Goal: Transaction & Acquisition: Subscribe to service/newsletter

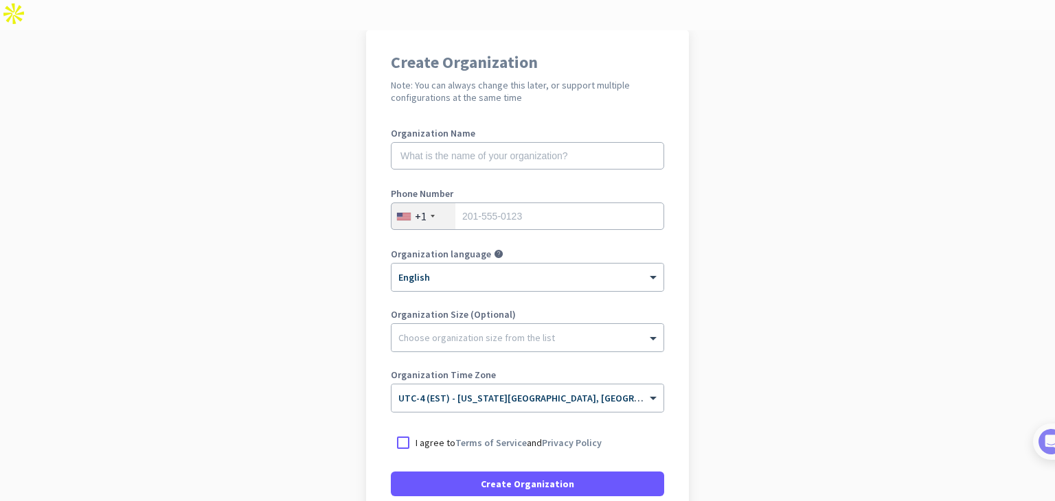
scroll to position [113, 0]
click at [419, 209] on div "+1" at bounding box center [421, 216] width 12 height 14
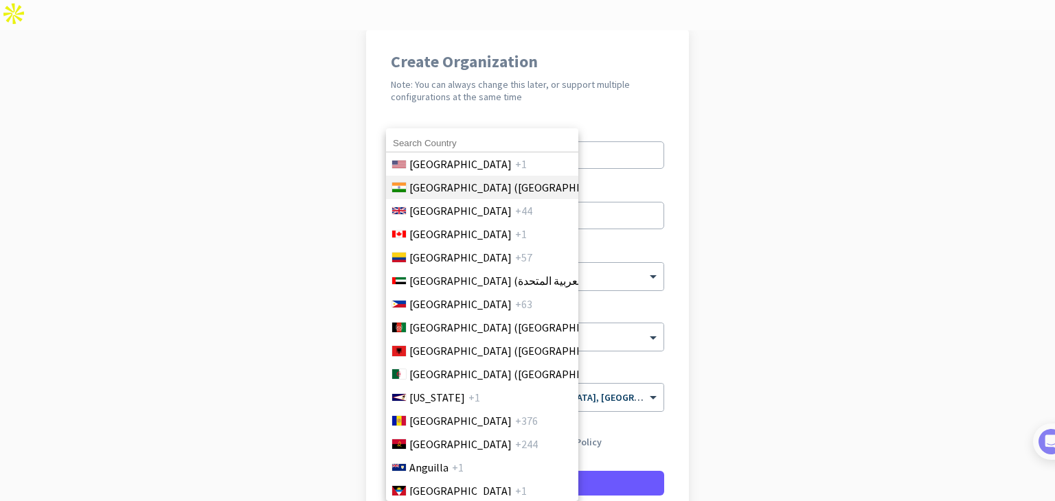
click at [424, 187] on span "[GEOGRAPHIC_DATA] ([GEOGRAPHIC_DATA])" at bounding box center [516, 187] width 214 height 16
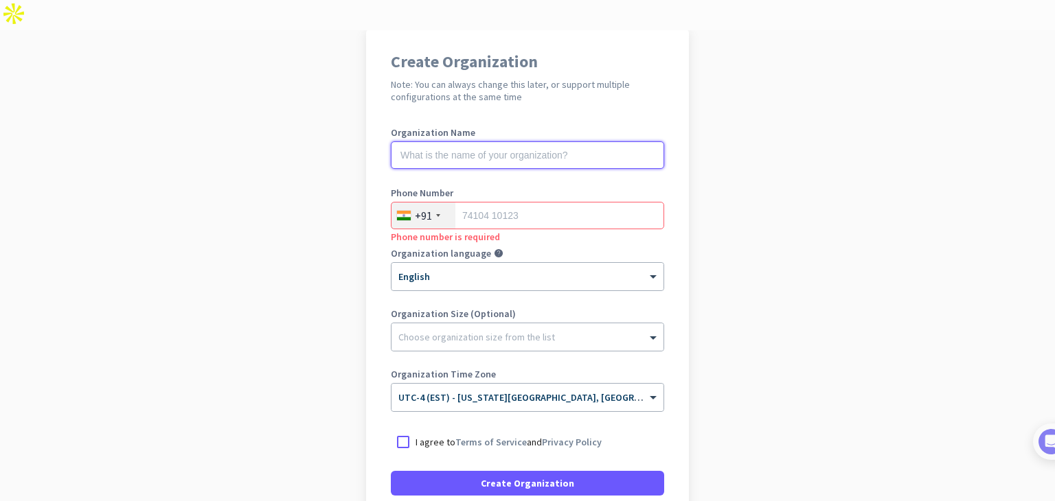
click at [487, 141] on input "text" at bounding box center [527, 154] width 273 height 27
type input "The Business Legacy"
click at [511, 202] on input "tel" at bounding box center [527, 215] width 273 height 27
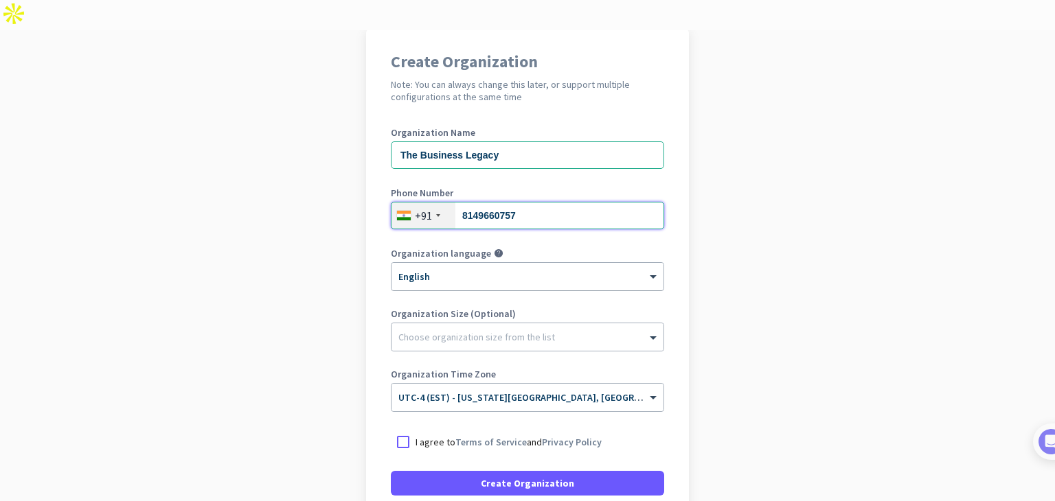
type input "8149660757"
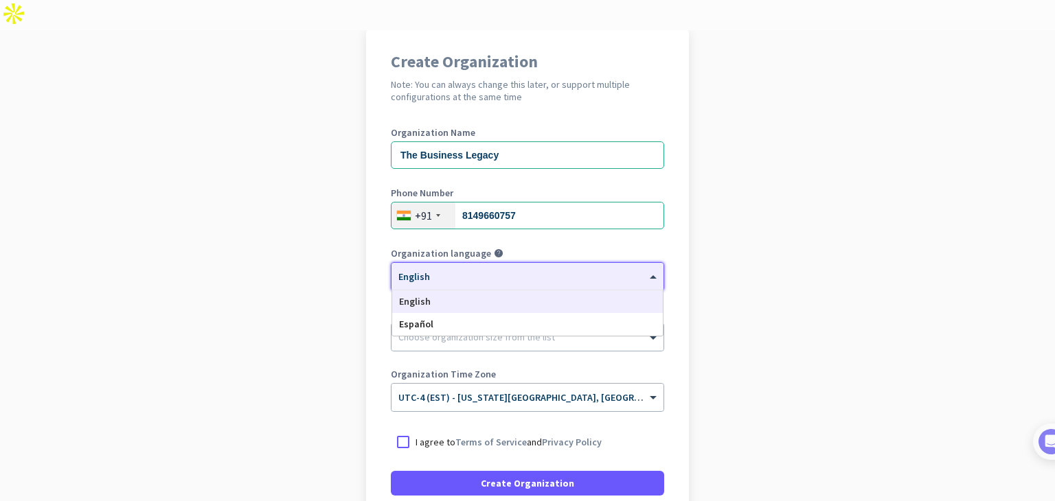
click at [486, 262] on ng-select "× English English Español" at bounding box center [527, 276] width 273 height 29
click at [480, 290] on div "English" at bounding box center [527, 301] width 271 height 23
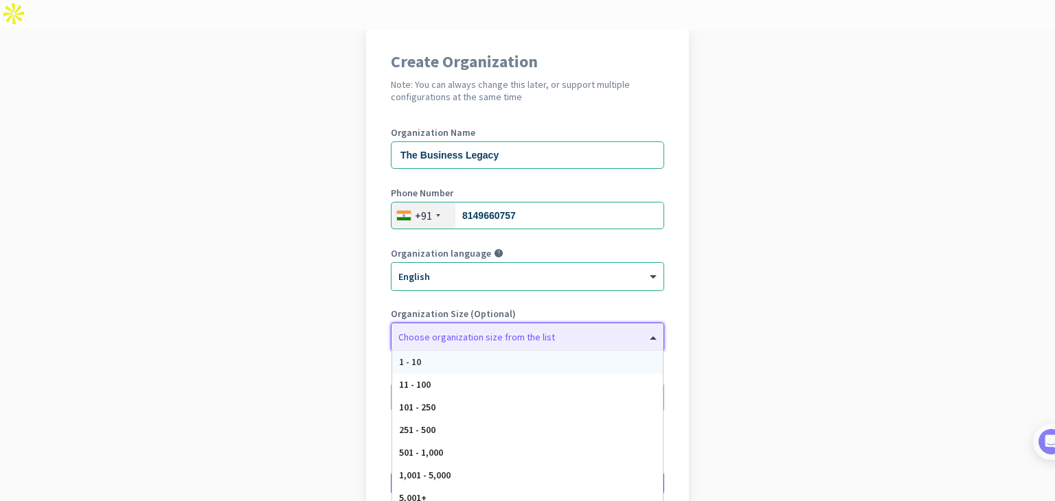
click at [468, 323] on div "Choose organization size from the list" at bounding box center [527, 336] width 272 height 27
click at [457, 351] on div "1 - 10" at bounding box center [527, 362] width 271 height 23
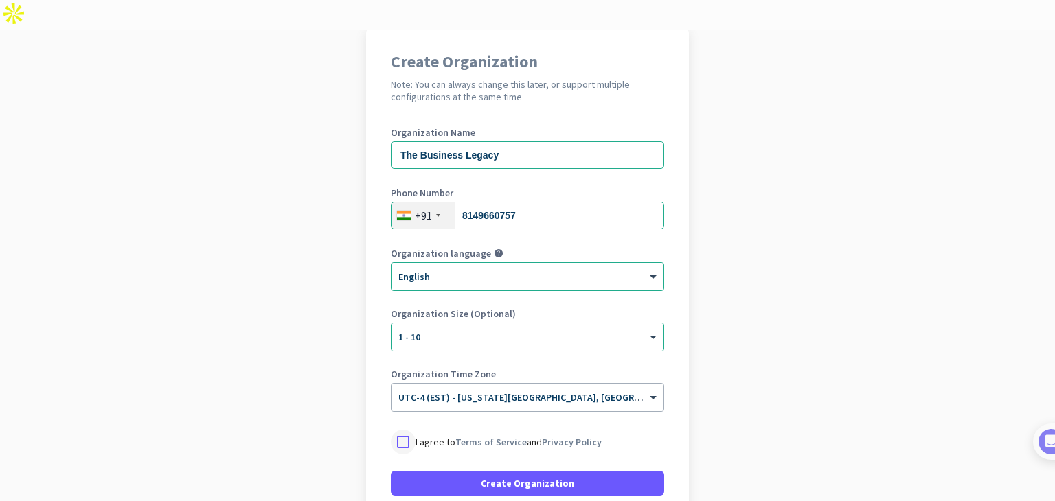
click at [400, 430] on div at bounding box center [403, 442] width 25 height 25
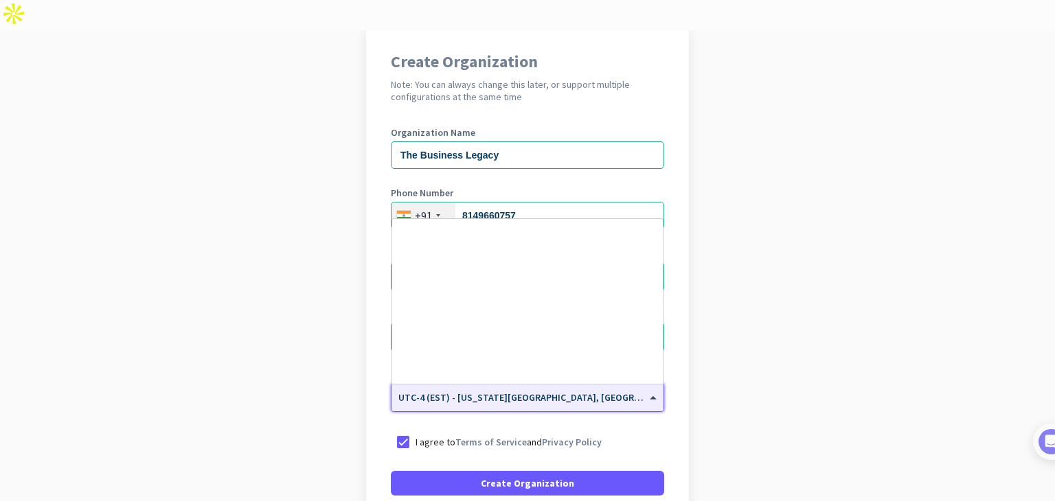
scroll to position [1609, 0]
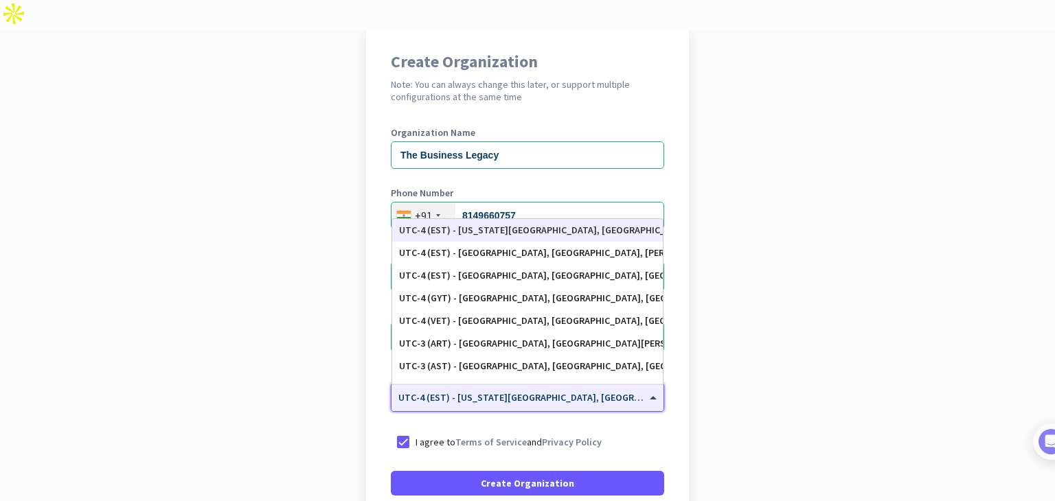
click at [470, 384] on div "× UTC-4 (EST) - [US_STATE][GEOGRAPHIC_DATA], [GEOGRAPHIC_DATA], [GEOGRAPHIC_DAT…" at bounding box center [527, 397] width 272 height 27
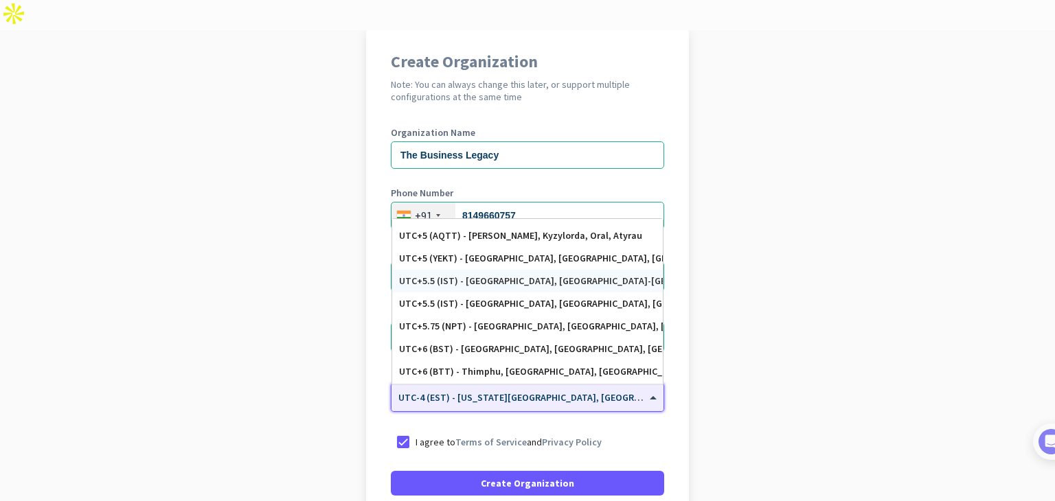
scroll to position [5433, 0]
click at [513, 297] on div "UTC+5.5 (IST) - [GEOGRAPHIC_DATA], [GEOGRAPHIC_DATA], [GEOGRAPHIC_DATA], [GEOGR…" at bounding box center [527, 303] width 257 height 12
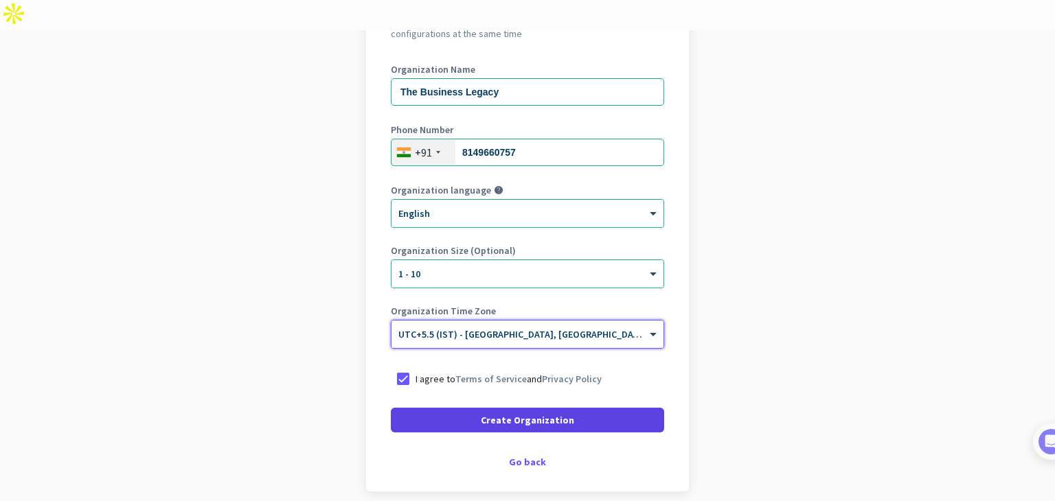
scroll to position [177, 0]
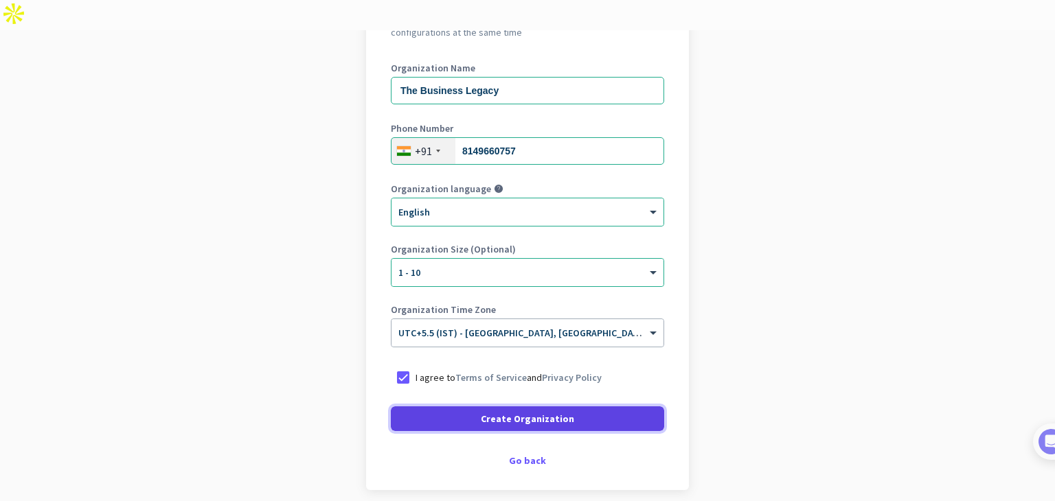
click at [561, 412] on span "Create Organization" at bounding box center [527, 419] width 93 height 14
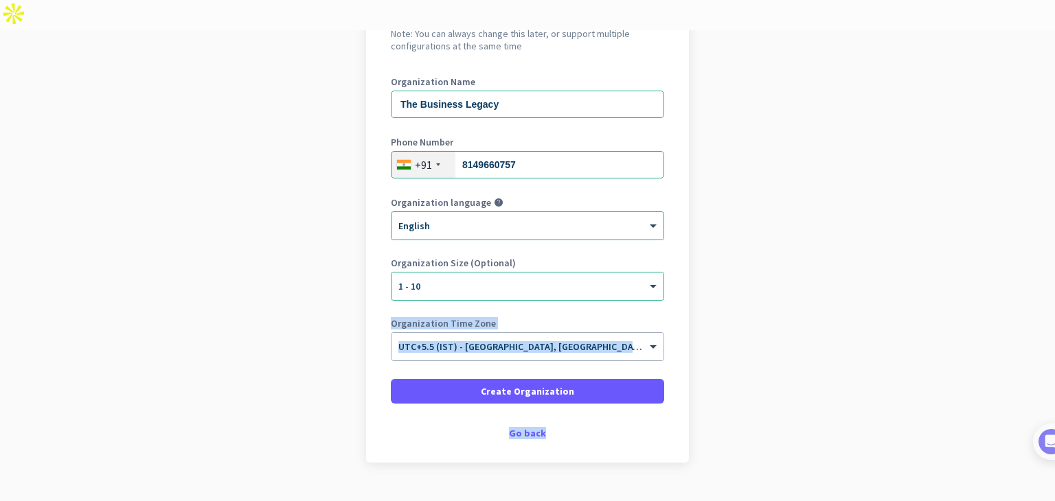
drag, startPoint x: 561, startPoint y: 393, endPoint x: 752, endPoint y: 233, distance: 249.6
click at [752, 233] on app-onboarding-organization "Create Organization Note: You can always change this later, or support multiple…" at bounding box center [527, 254] width 1055 height 553
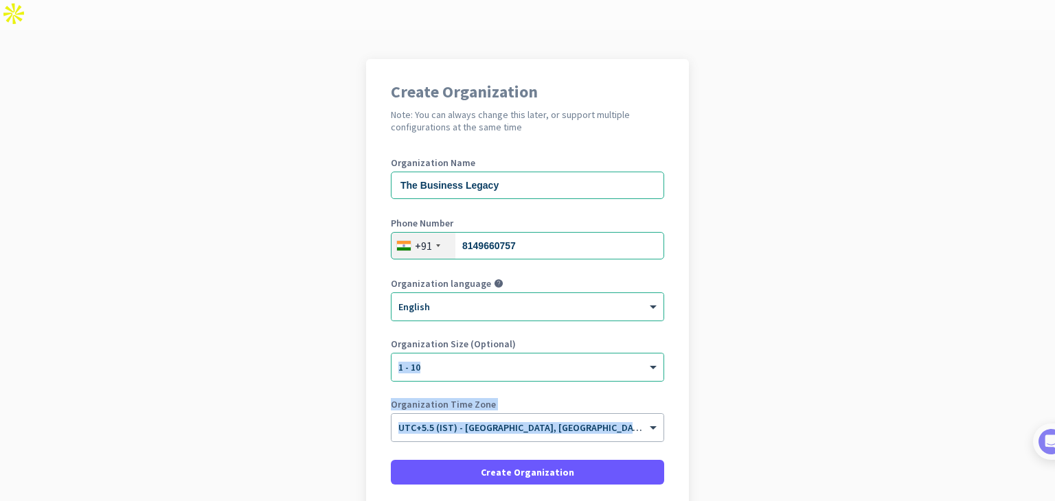
scroll to position [90, 0]
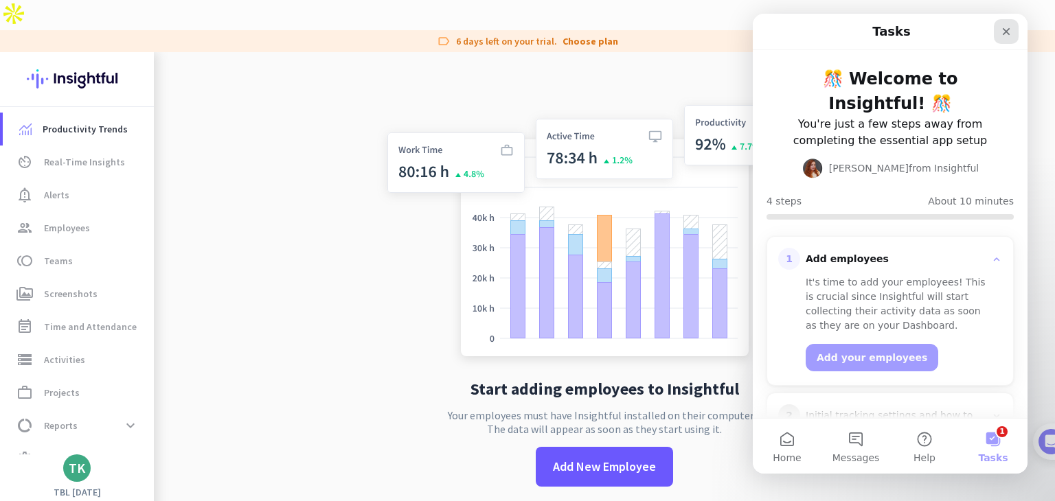
click at [1002, 32] on icon "Close" at bounding box center [1005, 31] width 11 height 11
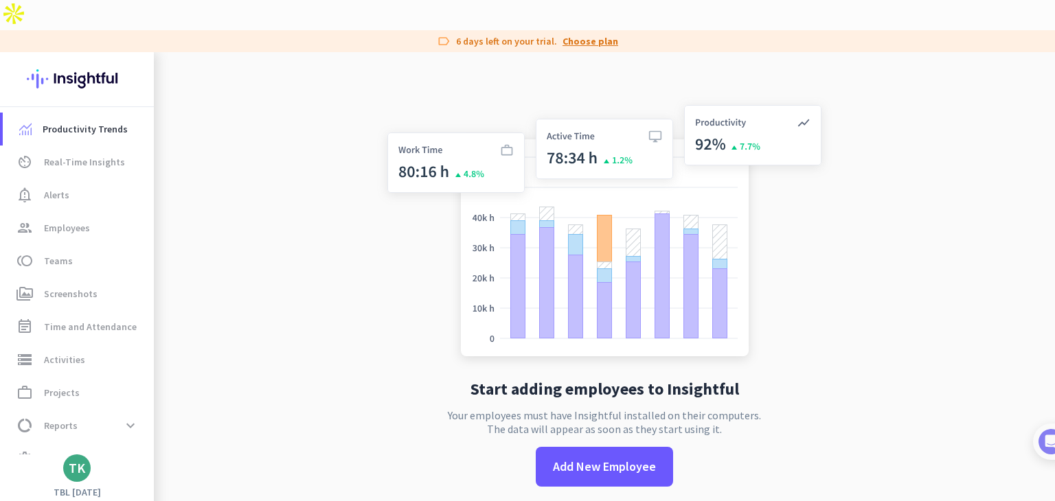
click at [579, 34] on link "Choose plan" at bounding box center [590, 41] width 56 height 14
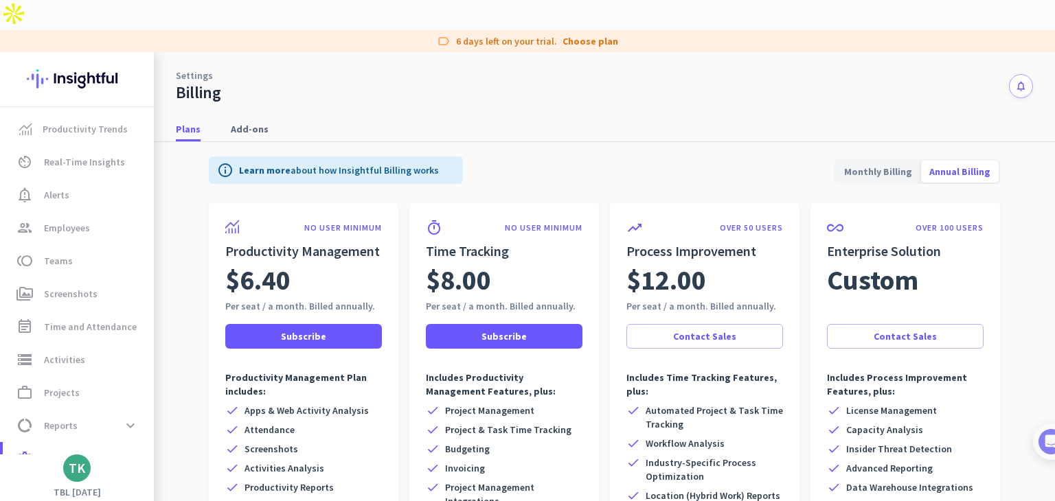
scroll to position [1, 0]
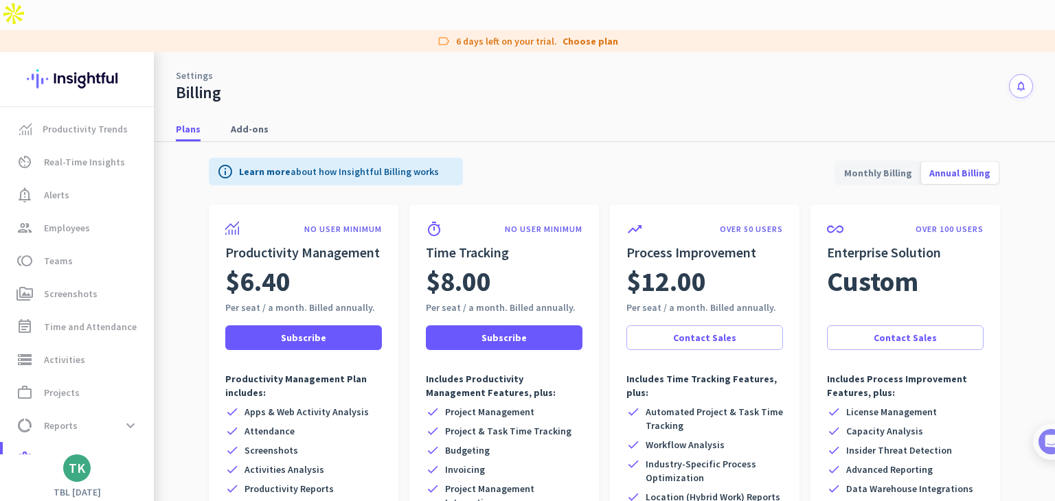
click at [858, 157] on span "Monthly Billing" at bounding box center [878, 173] width 84 height 33
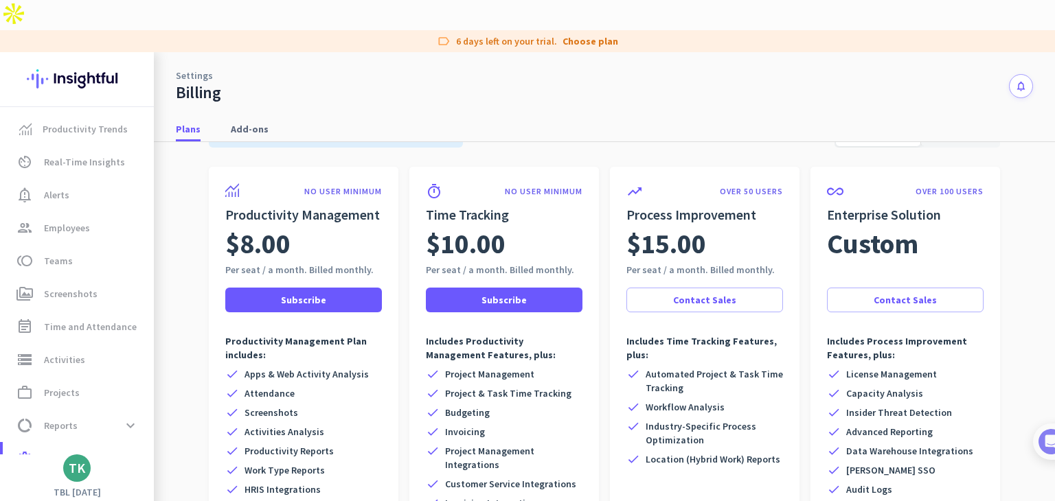
scroll to position [38, 0]
click at [310, 294] on span "Subscribe" at bounding box center [303, 301] width 45 height 14
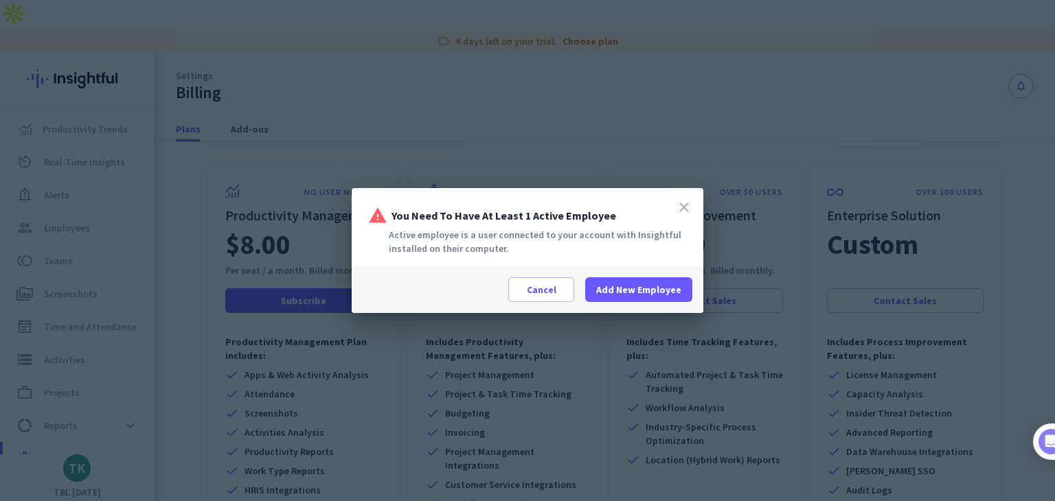
click at [684, 207] on icon "close" at bounding box center [684, 207] width 16 height 16
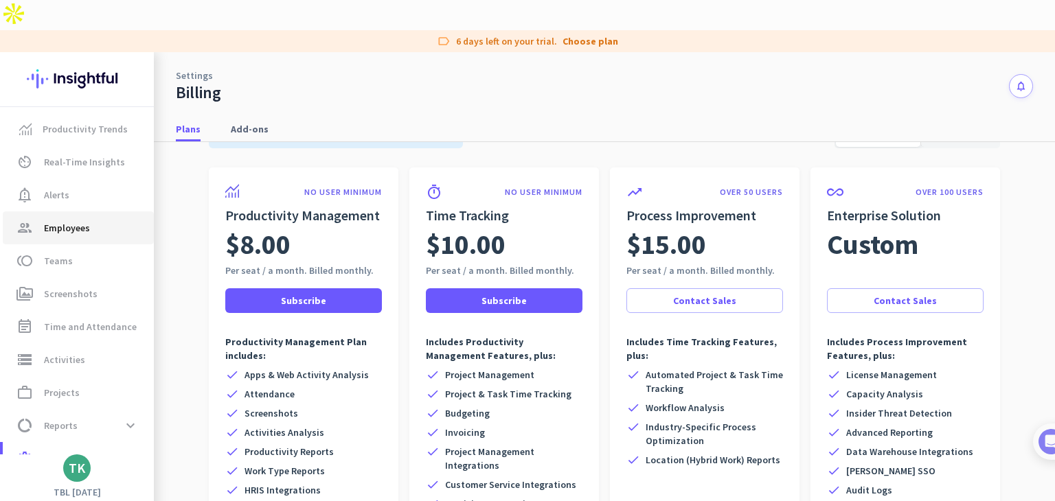
click at [93, 220] on span "group Employees" at bounding box center [78, 228] width 129 height 16
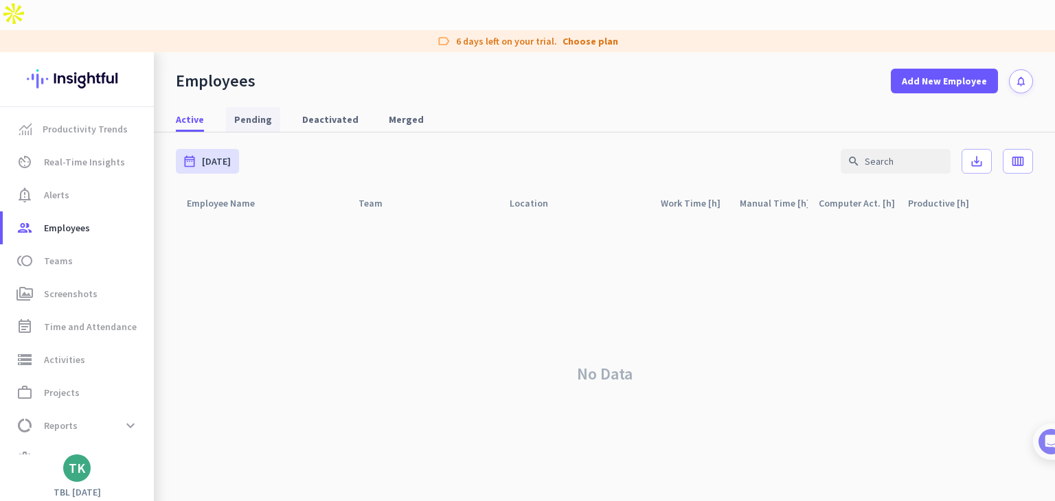
click at [263, 107] on span "Pending" at bounding box center [253, 119] width 38 height 25
click at [329, 113] on span "Deactivated" at bounding box center [330, 120] width 56 height 14
click at [390, 113] on span "Merged" at bounding box center [406, 120] width 35 height 14
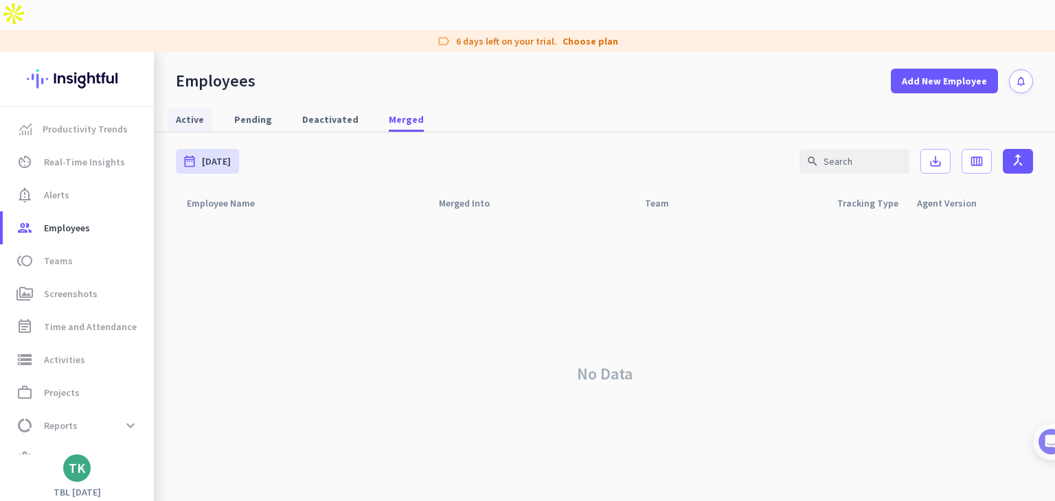
click at [197, 113] on span "Active" at bounding box center [190, 120] width 28 height 14
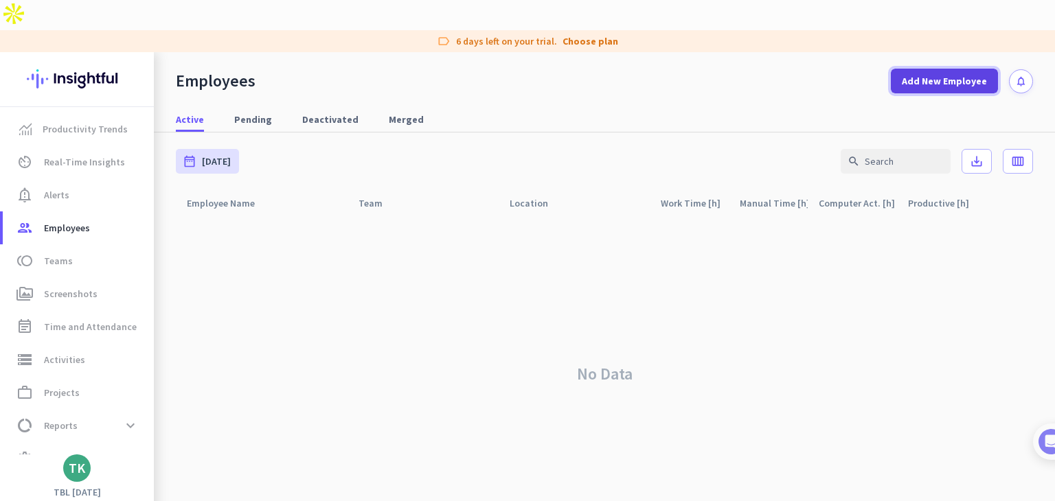
click at [925, 74] on span "Add New Employee" at bounding box center [943, 81] width 85 height 14
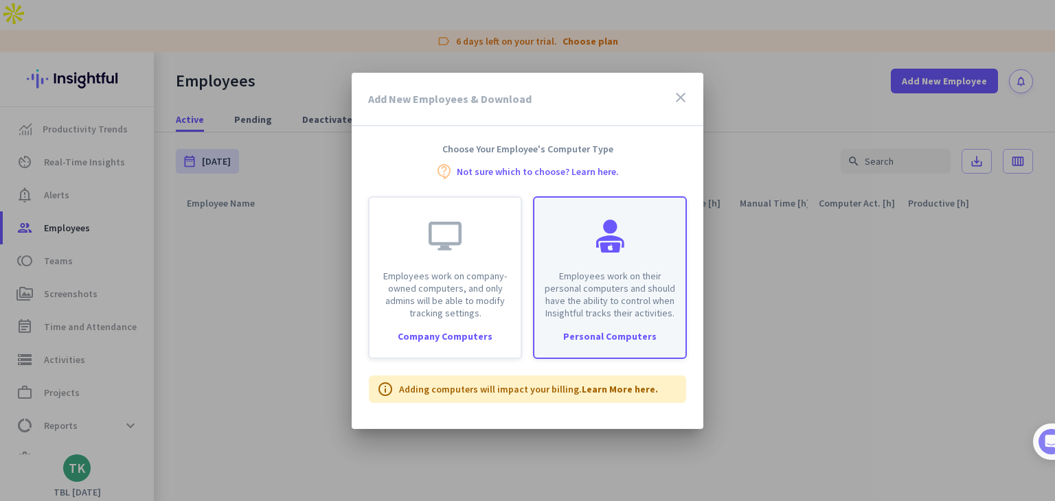
click at [651, 227] on div "Employees work on their personal computers and should have the ability to contr…" at bounding box center [609, 259] width 151 height 122
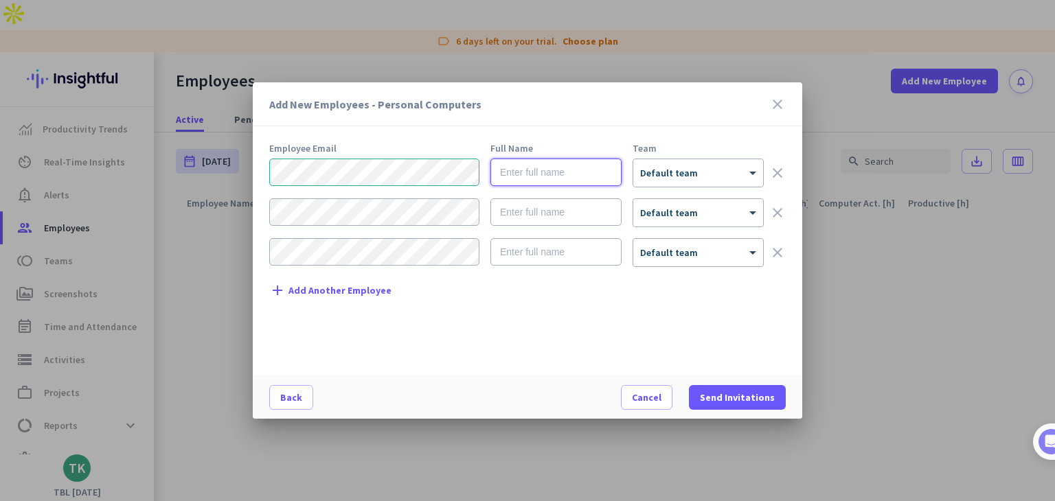
click at [560, 179] on input "text" at bounding box center [555, 172] width 131 height 27
type input "[PERSON_NAME]"
click at [720, 395] on span "Send Invitations" at bounding box center [737, 398] width 75 height 14
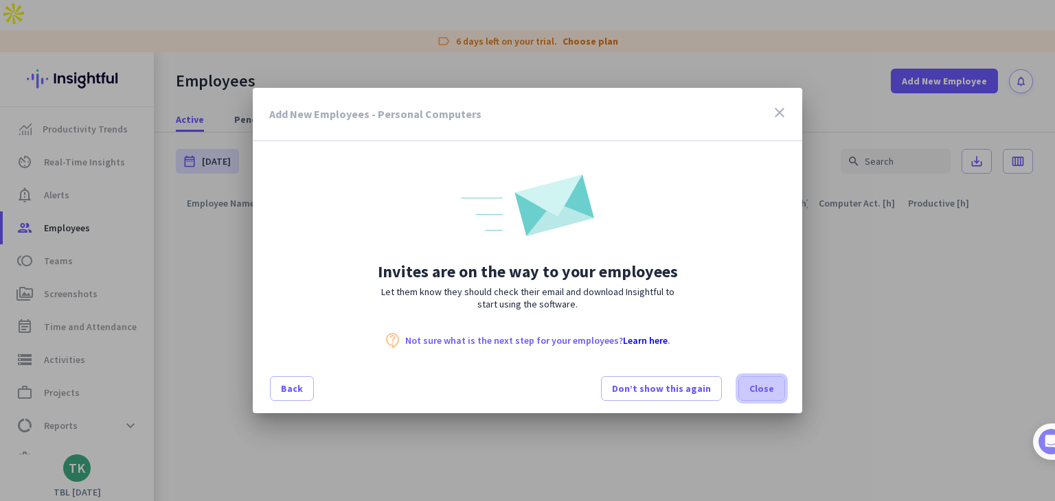
click at [772, 385] on span "Close" at bounding box center [761, 389] width 25 height 14
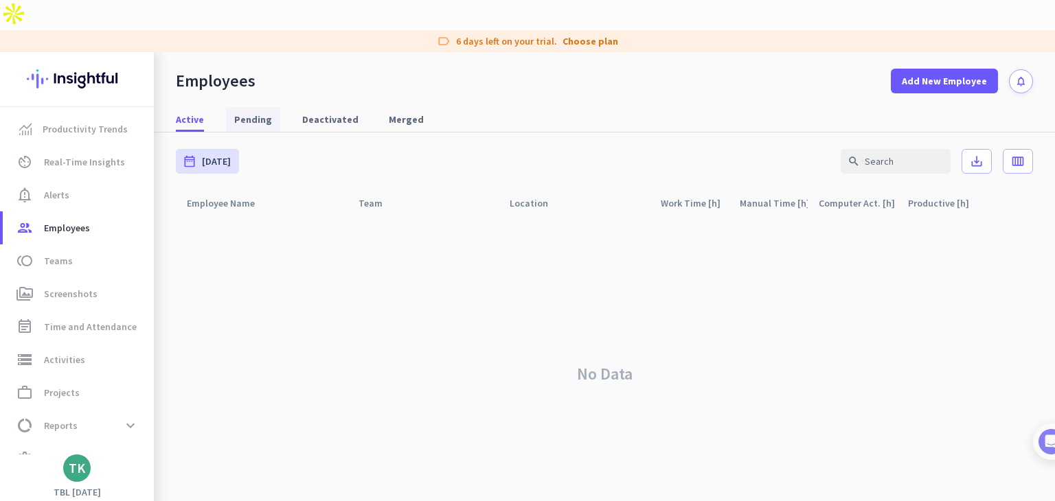
click at [254, 107] on span "Pending" at bounding box center [253, 119] width 38 height 25
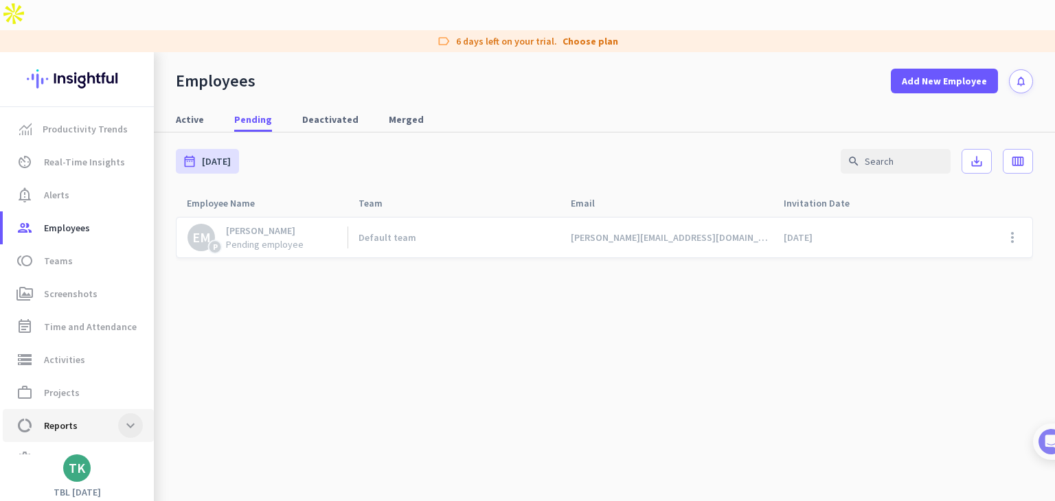
click at [127, 413] on span at bounding box center [130, 425] width 25 height 25
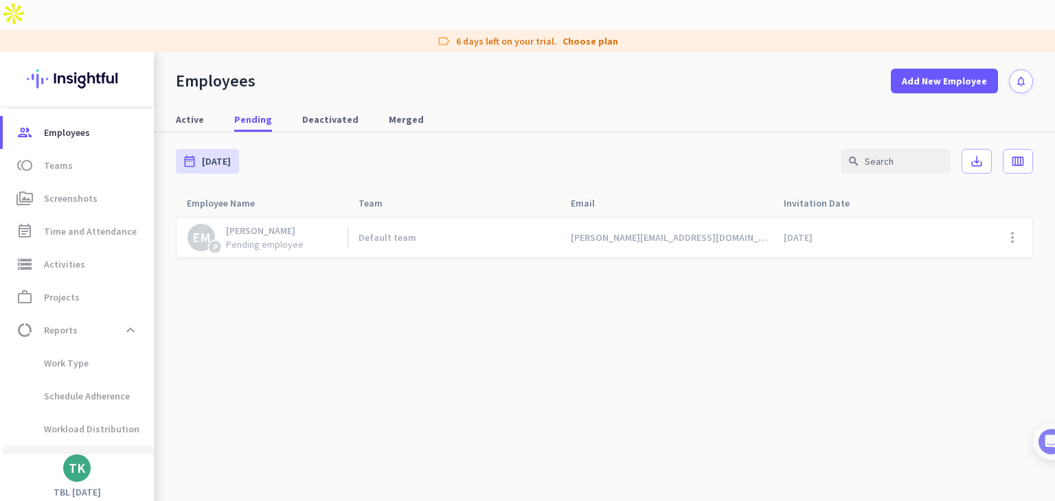
scroll to position [152, 0]
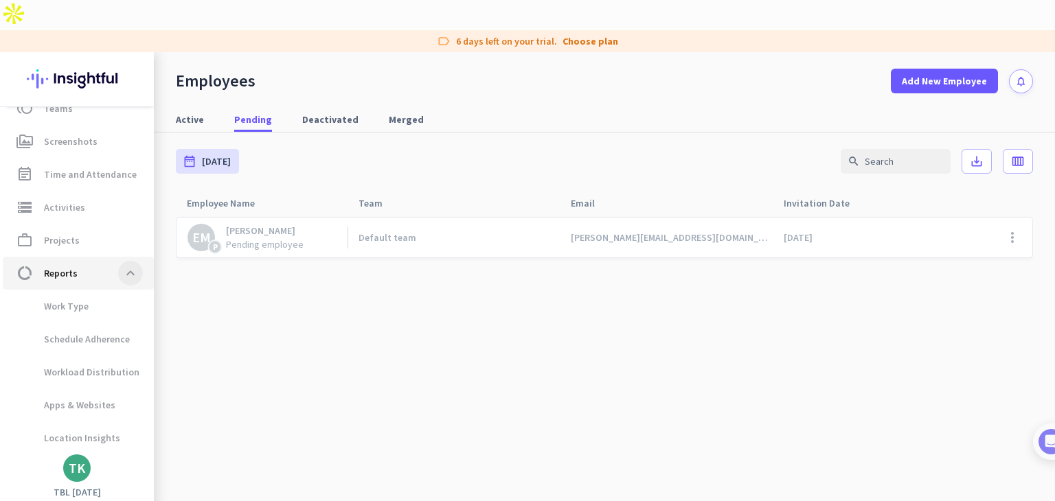
click at [127, 261] on span at bounding box center [130, 273] width 25 height 25
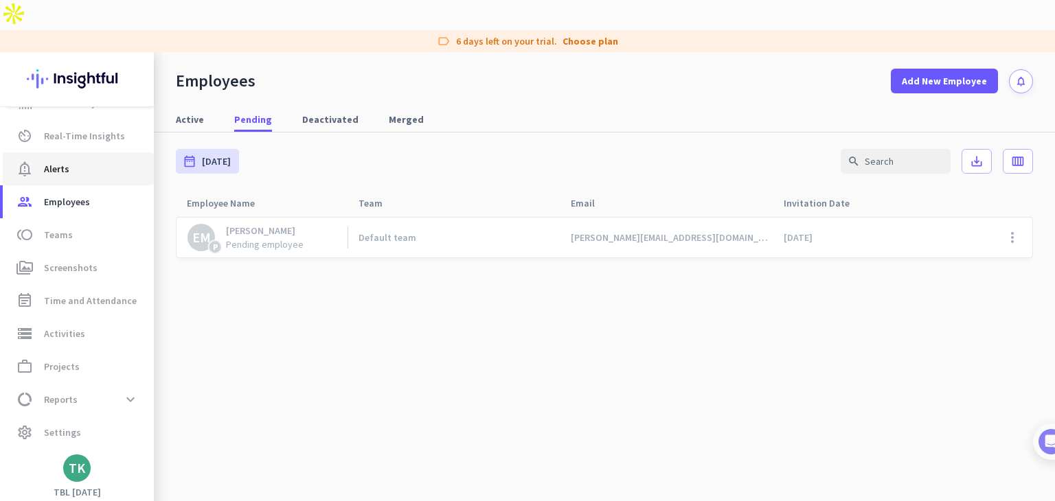
scroll to position [0, 0]
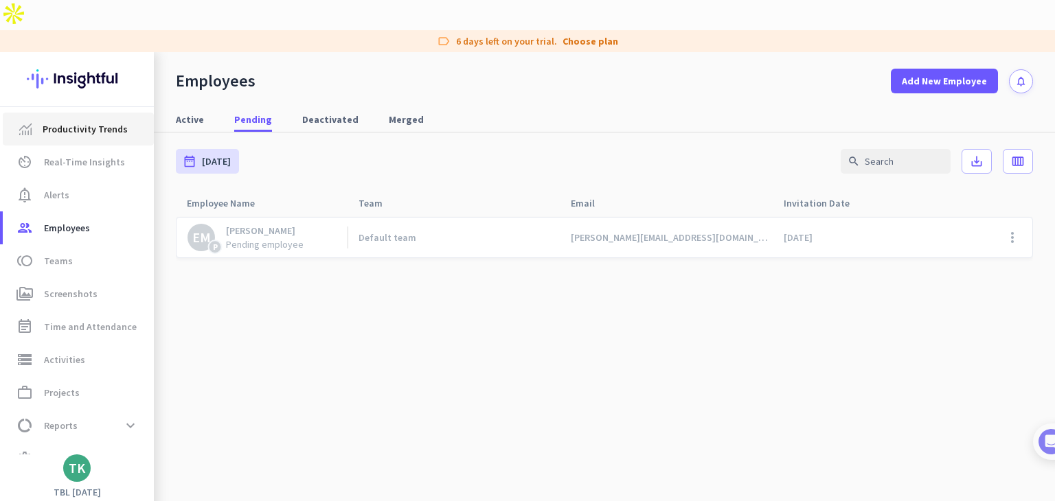
click at [119, 121] on span "Productivity Trends" at bounding box center [85, 129] width 85 height 16
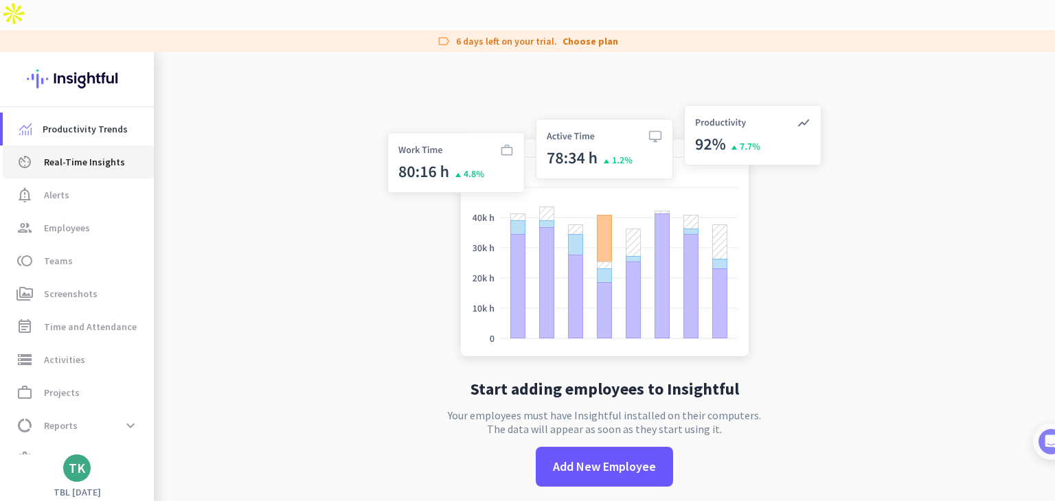
click at [104, 146] on link "av_timer Real-Time Insights" at bounding box center [78, 162] width 151 height 33
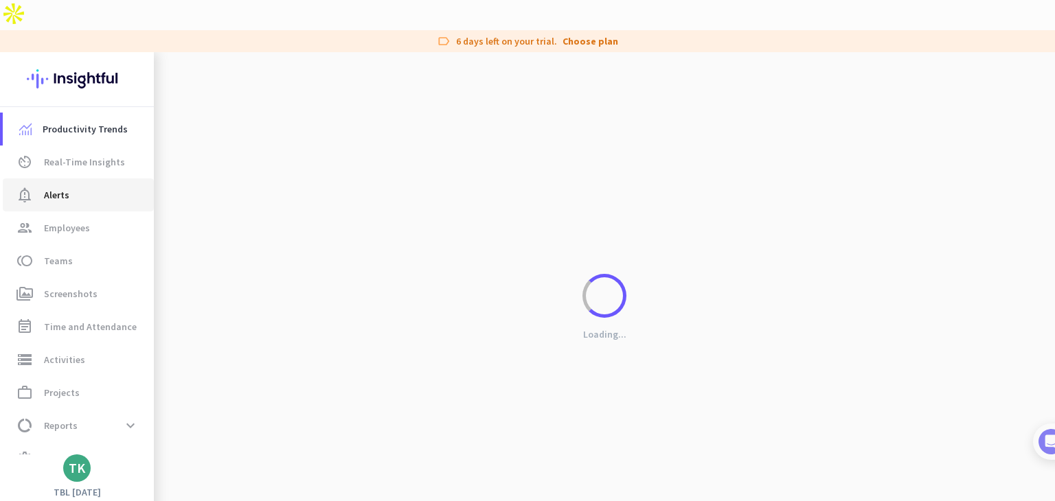
click at [93, 187] on span "notification_important Alerts" at bounding box center [78, 195] width 129 height 16
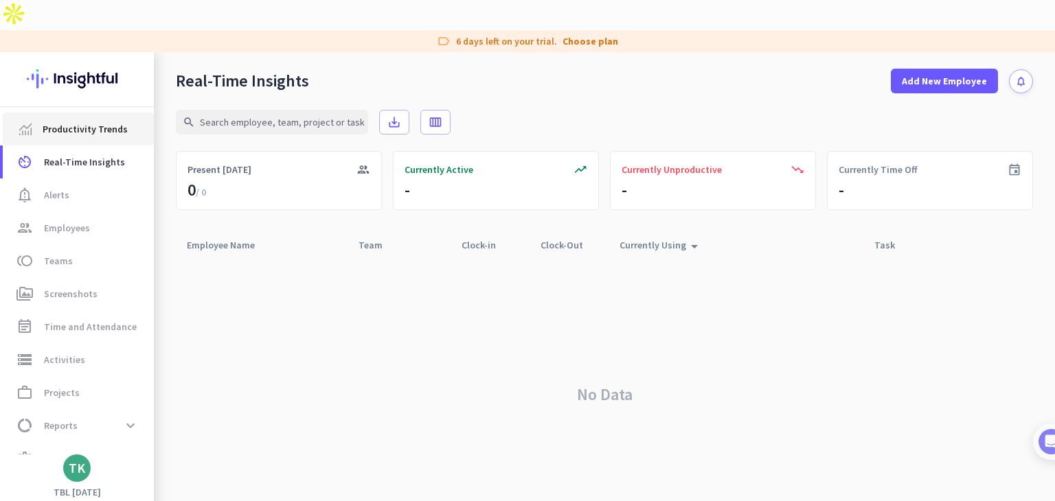
click at [115, 113] on link "Productivity Trends" at bounding box center [78, 129] width 151 height 33
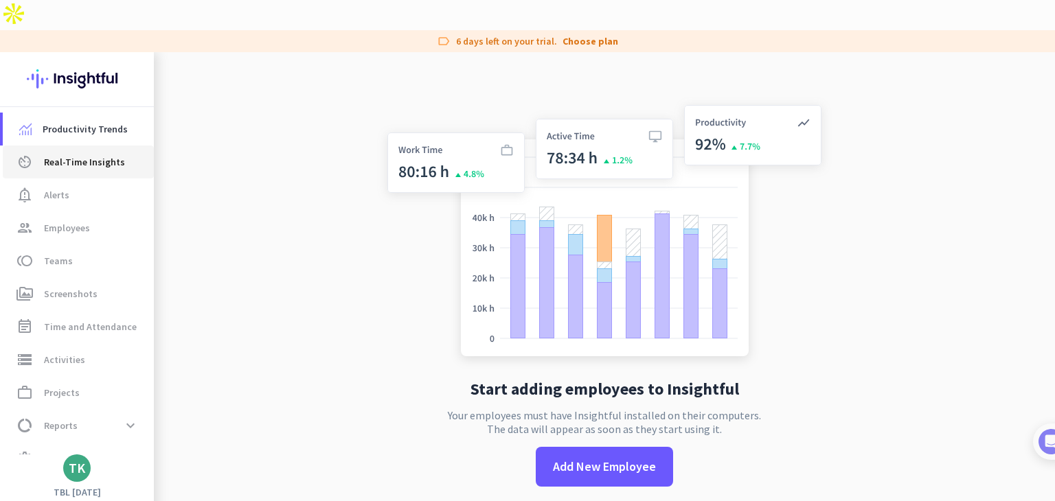
click at [111, 154] on span "Real-Time Insights" at bounding box center [84, 162] width 81 height 16
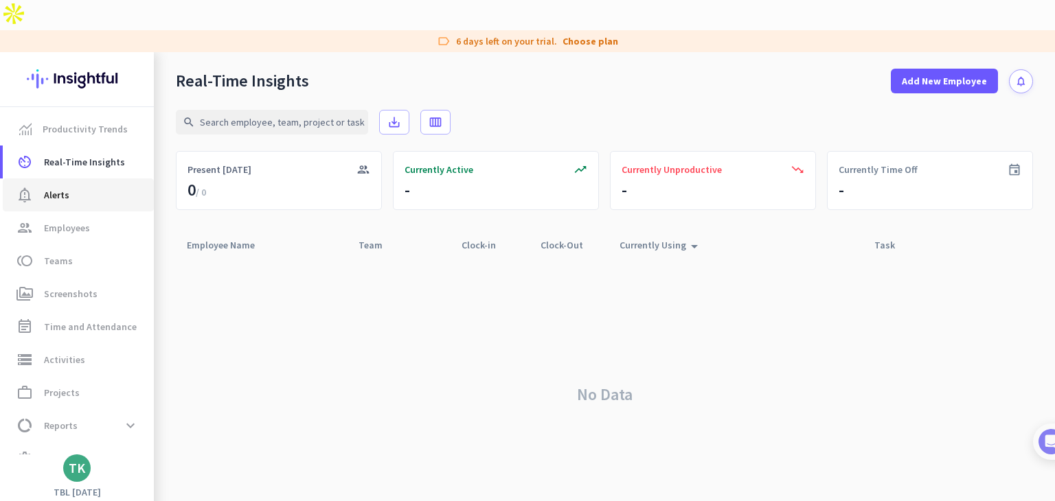
click at [100, 187] on span "notification_important Alerts" at bounding box center [78, 195] width 129 height 16
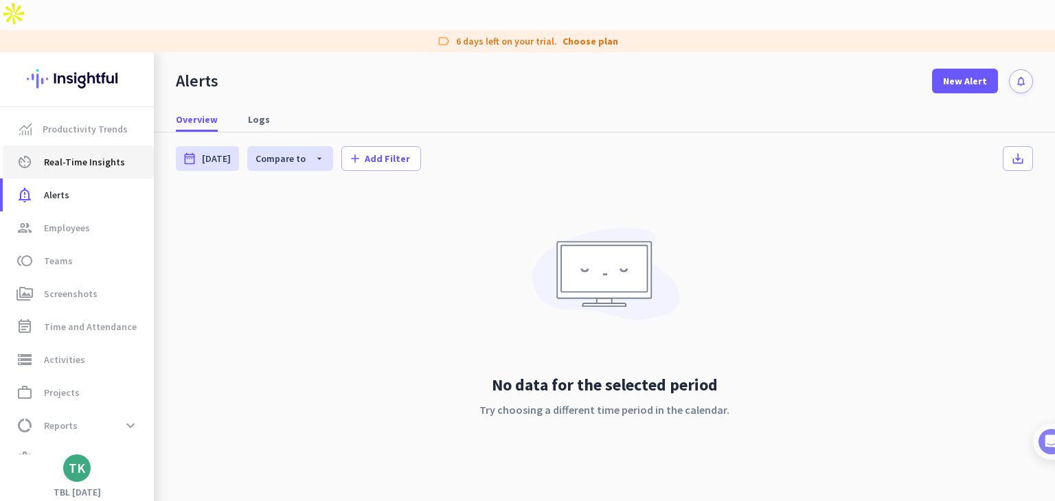
click at [104, 154] on span "Real-Time Insights" at bounding box center [84, 162] width 81 height 16
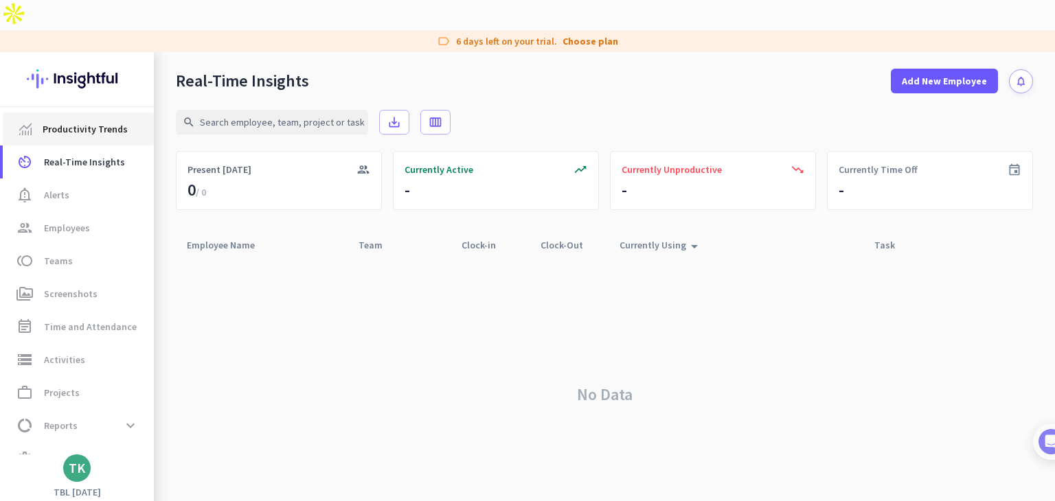
click at [95, 121] on span "Productivity Trends" at bounding box center [85, 129] width 85 height 16
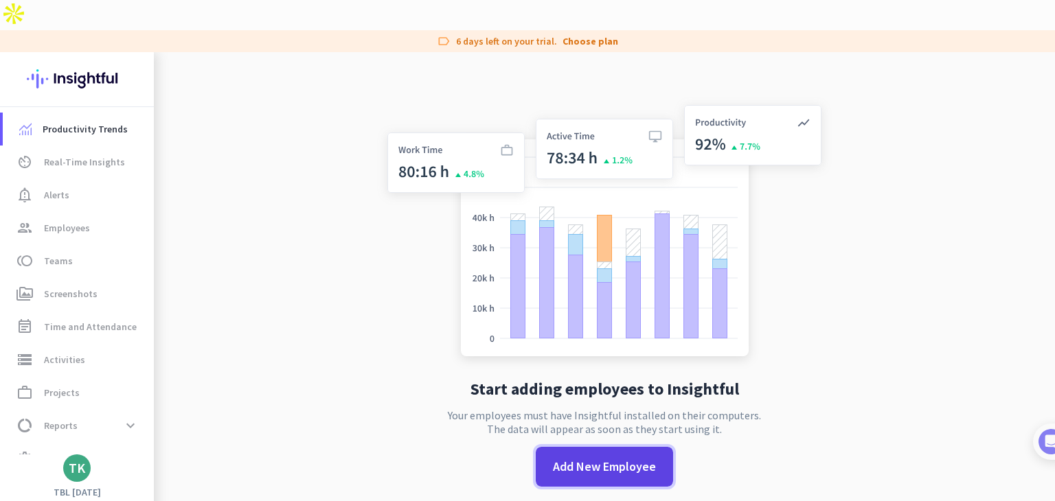
click at [568, 450] on span at bounding box center [604, 466] width 137 height 33
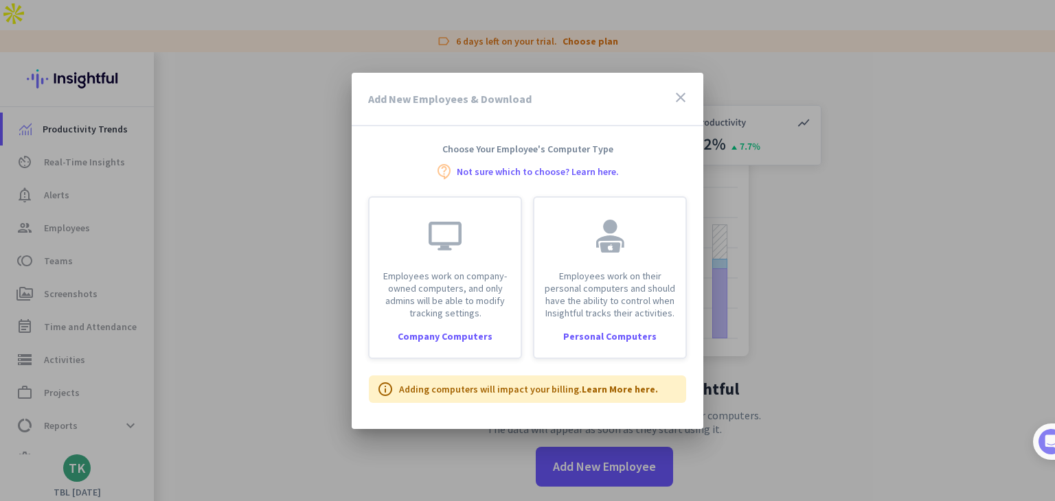
click at [676, 97] on icon "close" at bounding box center [680, 97] width 16 height 16
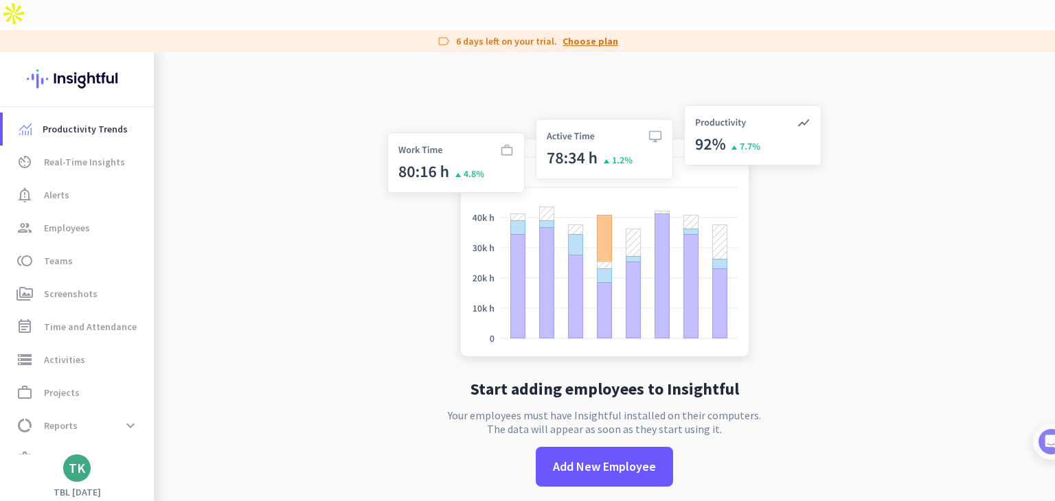
click at [588, 34] on link "Choose plan" at bounding box center [590, 41] width 56 height 14
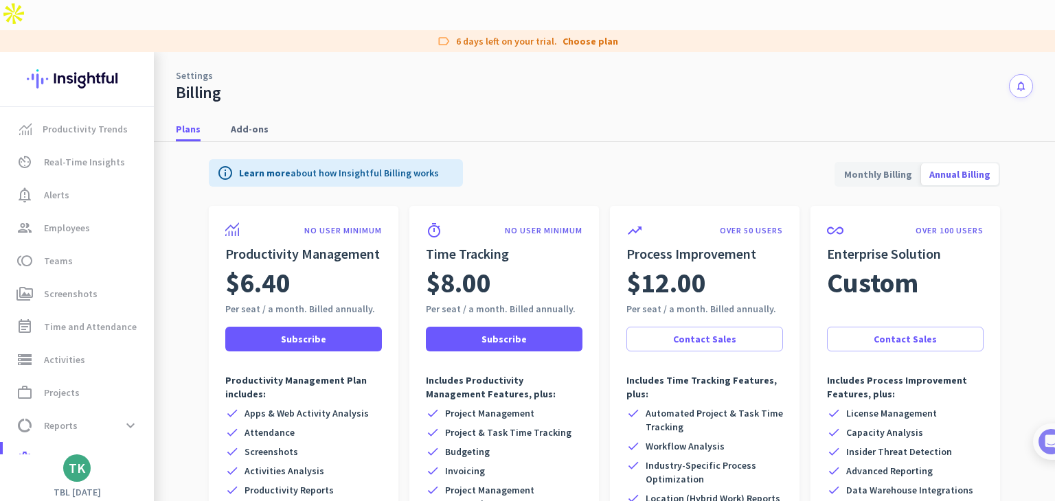
click at [888, 158] on span "Monthly Billing" at bounding box center [878, 174] width 84 height 33
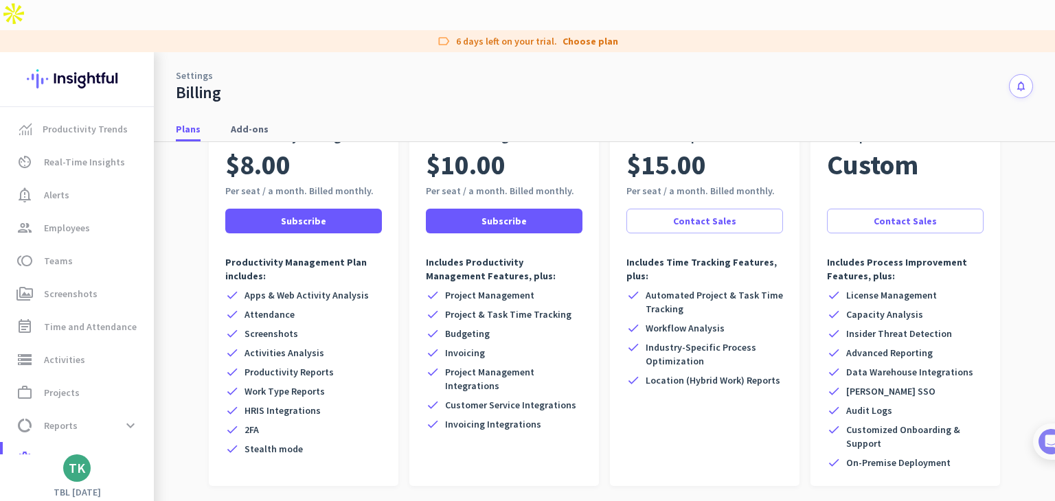
scroll to position [119, 0]
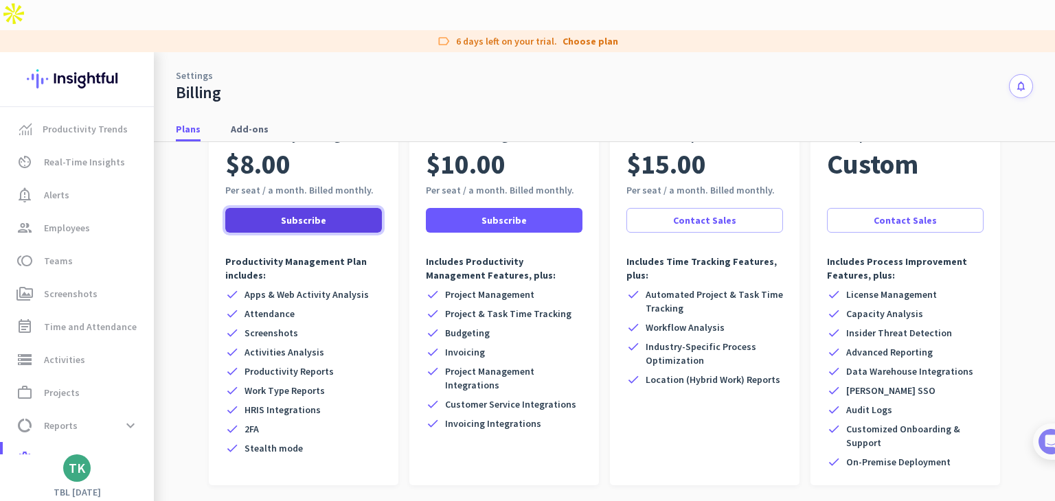
click at [315, 214] on span "Subscribe" at bounding box center [303, 221] width 45 height 14
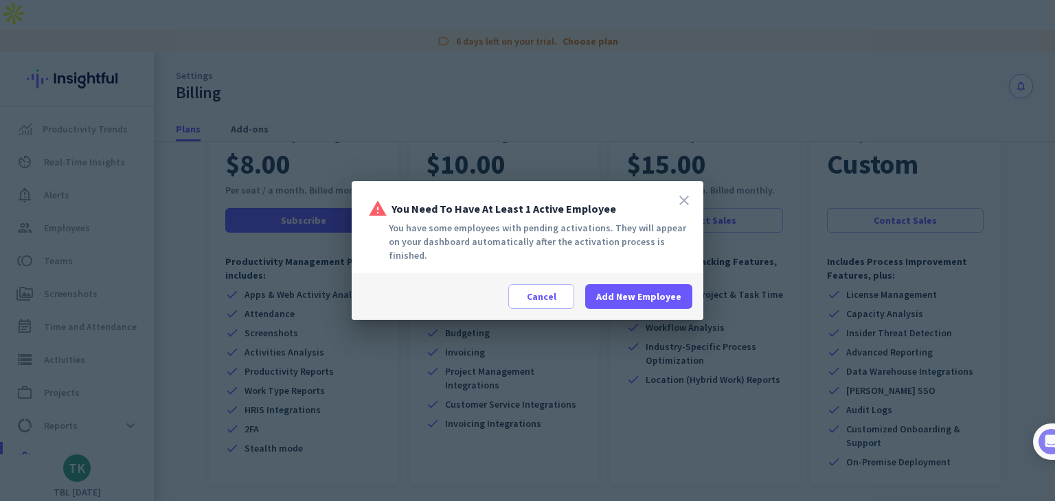
click at [683, 207] on icon "close" at bounding box center [684, 200] width 16 height 16
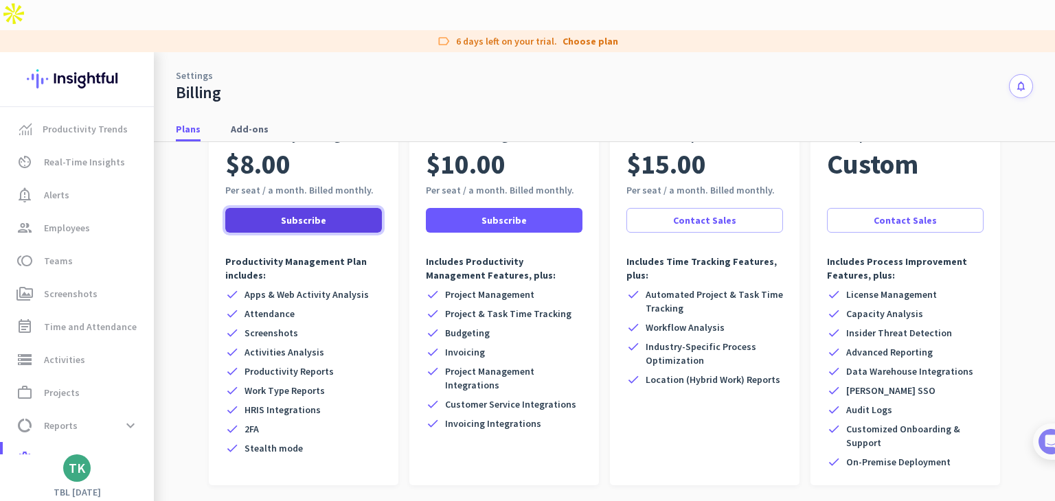
click at [339, 204] on span at bounding box center [303, 220] width 157 height 33
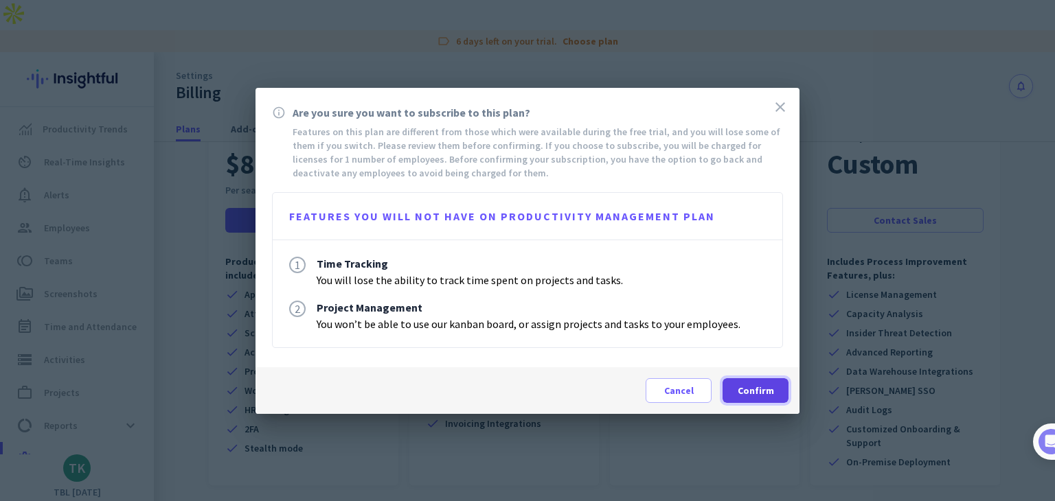
click at [750, 380] on span at bounding box center [755, 390] width 66 height 33
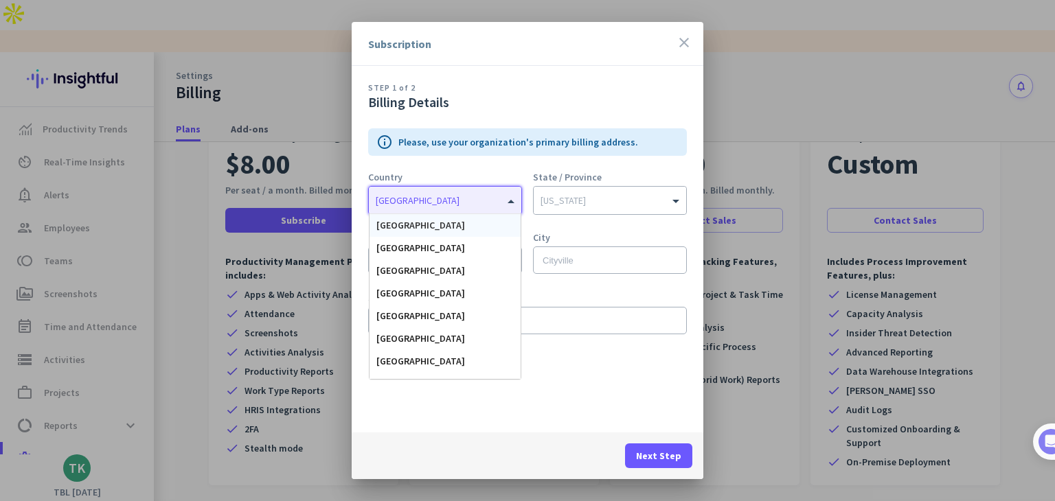
click at [442, 190] on div at bounding box center [445, 197] width 152 height 14
click at [425, 243] on div "[GEOGRAPHIC_DATA]" at bounding box center [444, 248] width 151 height 23
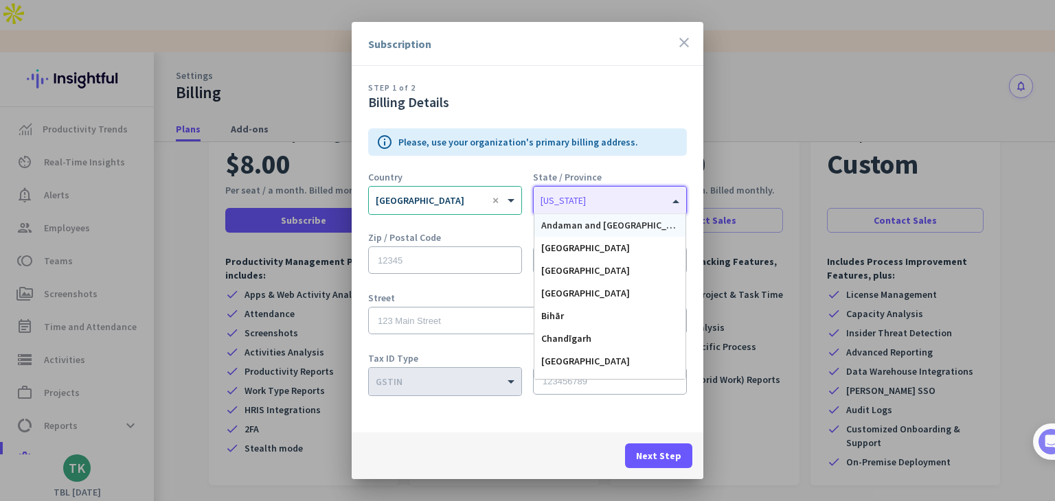
click at [623, 200] on input "text" at bounding box center [595, 198] width 111 height 10
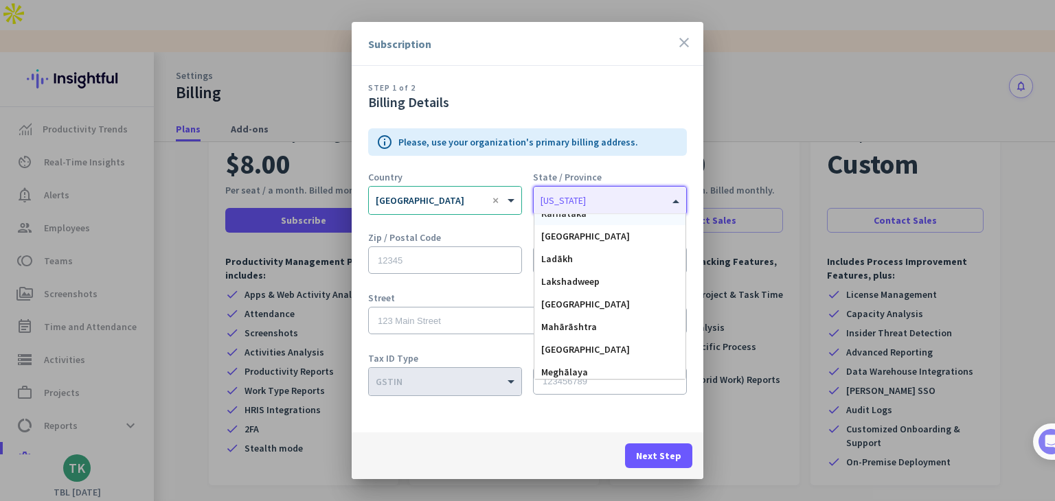
scroll to position [354, 0]
click at [597, 334] on div "Mahārāshtra" at bounding box center [609, 325] width 151 height 23
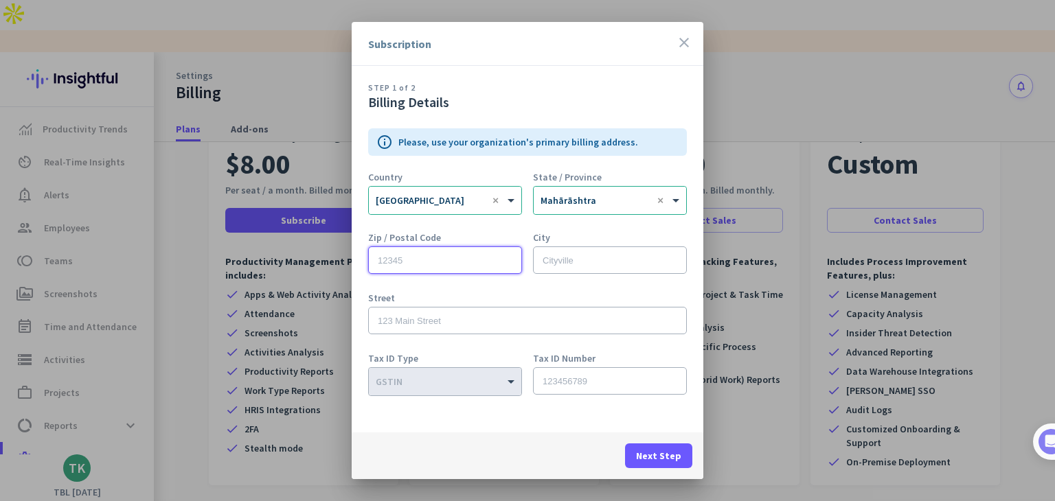
click at [450, 270] on input "text" at bounding box center [445, 259] width 154 height 27
type input "1"
type input "411033"
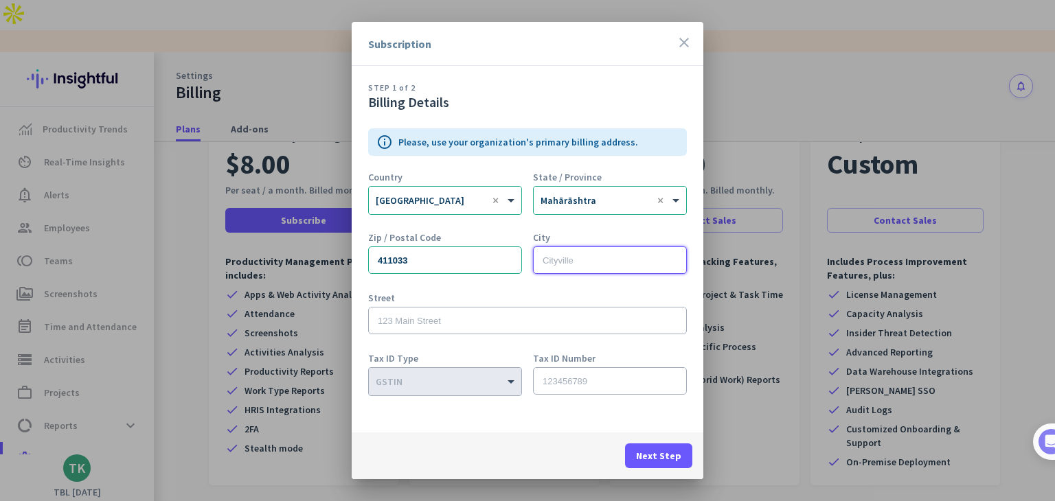
click at [559, 269] on input "text" at bounding box center [610, 259] width 154 height 27
type input "[GEOGRAPHIC_DATA]"
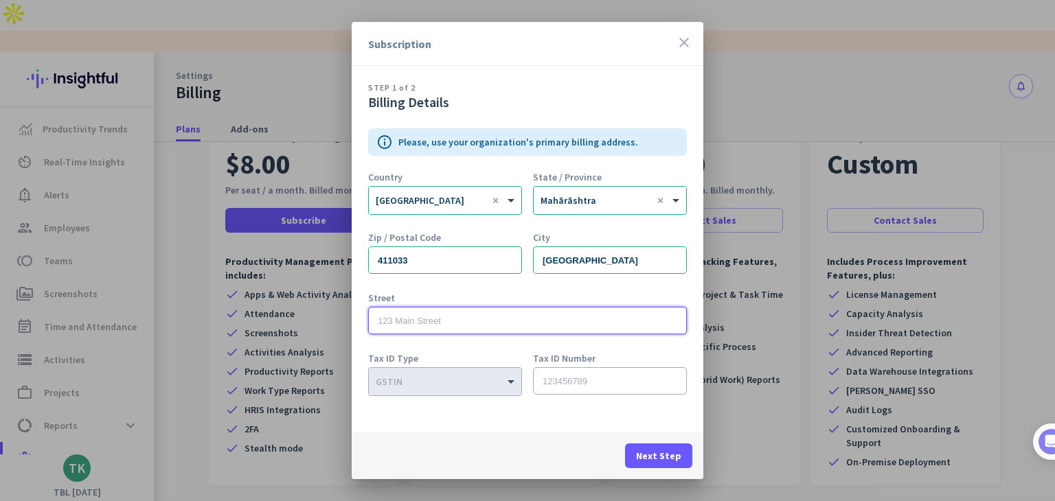
click at [496, 327] on input "text" at bounding box center [527, 320] width 319 height 27
type input "Punawale"
click at [655, 451] on span "Next Step" at bounding box center [658, 456] width 45 height 14
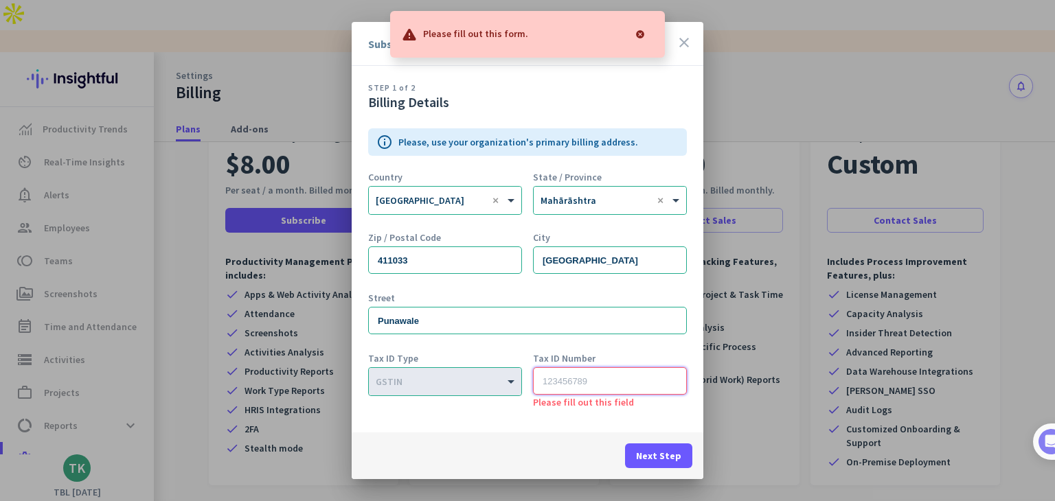
click at [583, 384] on input "text" at bounding box center [610, 380] width 154 height 27
click at [497, 371] on div at bounding box center [445, 377] width 152 height 12
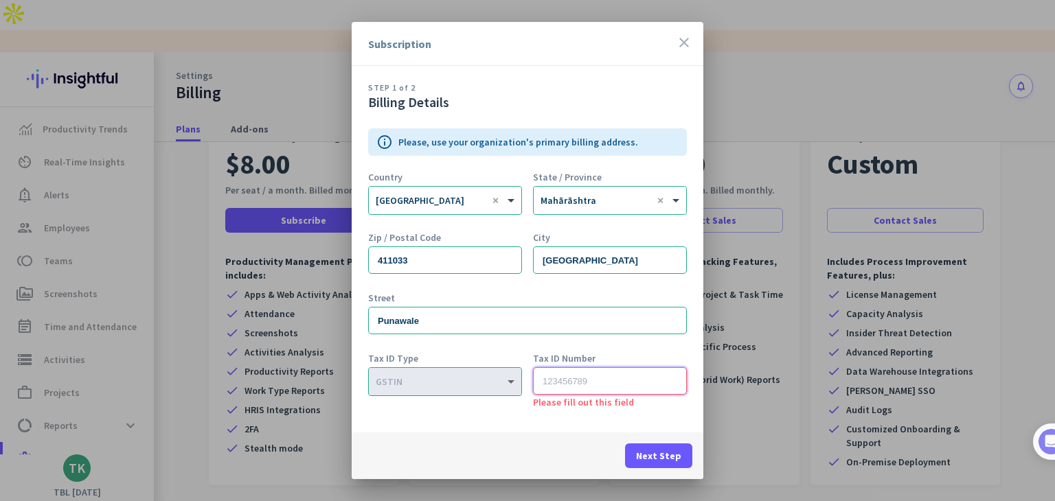
click at [510, 382] on span at bounding box center [512, 382] width 17 height 12
click at [599, 391] on input "text" at bounding box center [610, 380] width 154 height 27
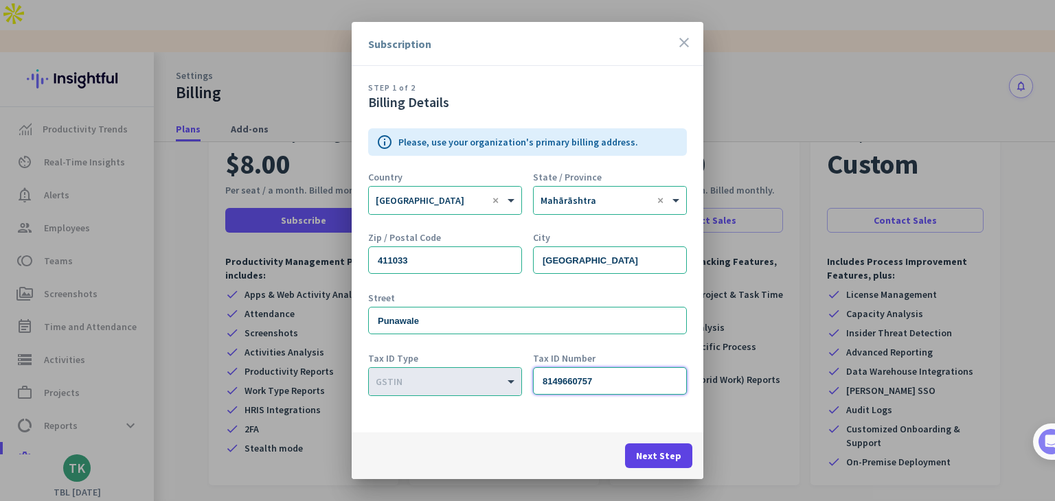
type input "8149660757"
click at [660, 463] on span at bounding box center [658, 455] width 67 height 33
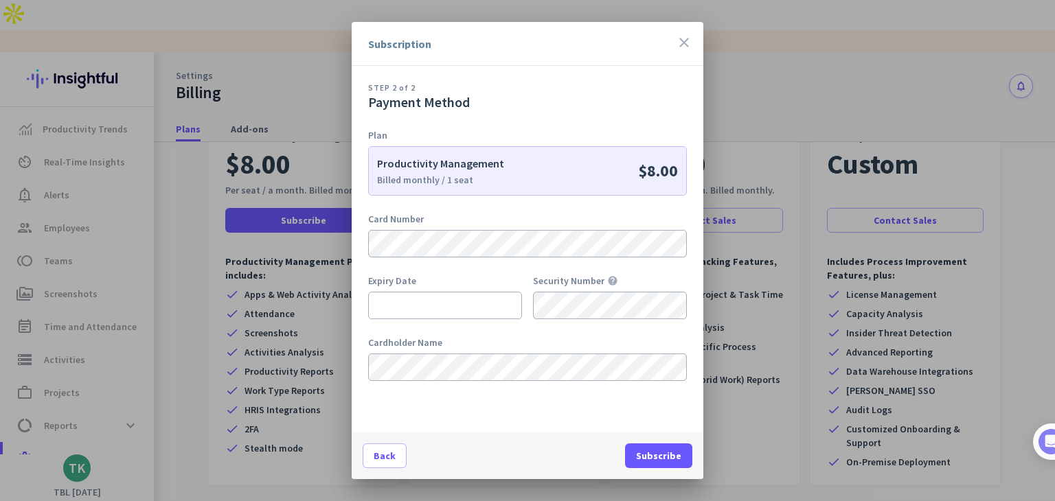
click at [682, 38] on icon "close" at bounding box center [684, 42] width 16 height 16
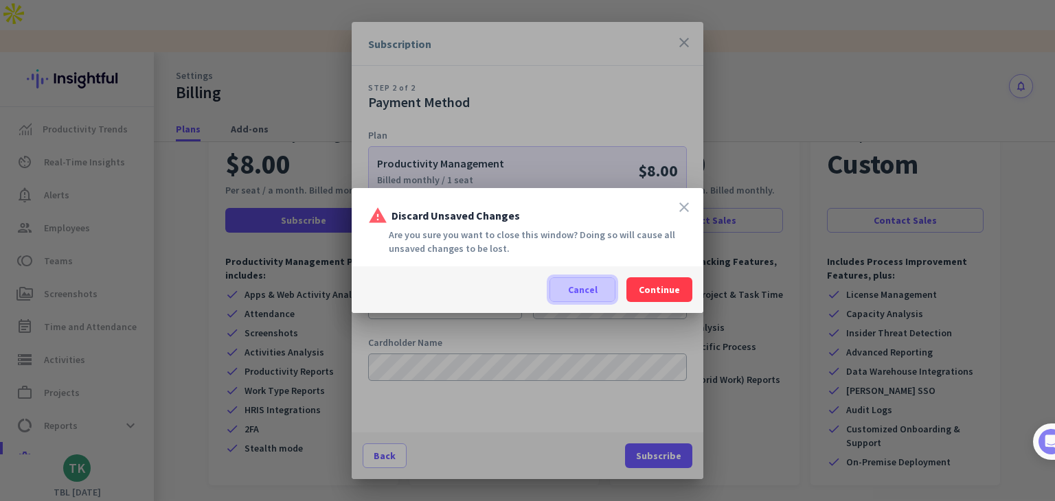
click at [586, 283] on span "Cancel" at bounding box center [583, 290] width 30 height 14
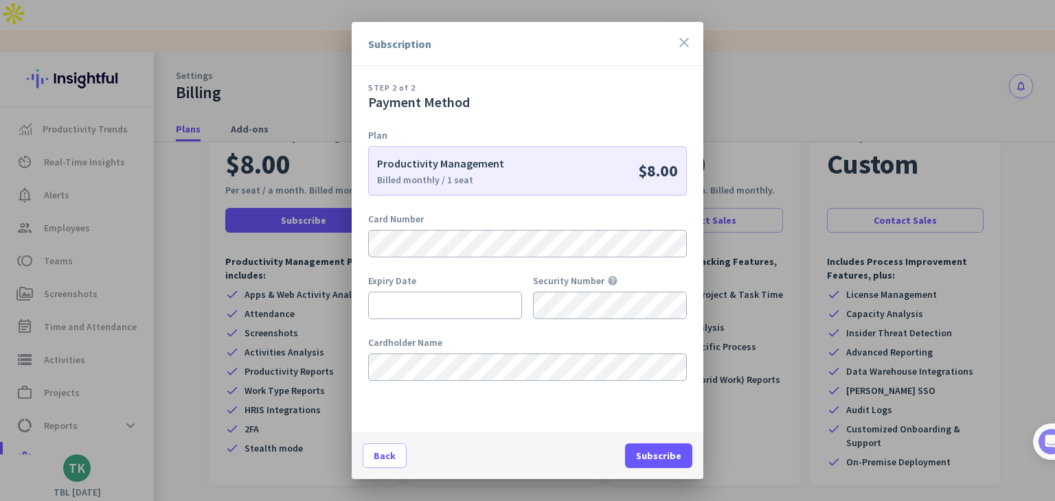
click at [687, 41] on icon "close" at bounding box center [684, 42] width 16 height 16
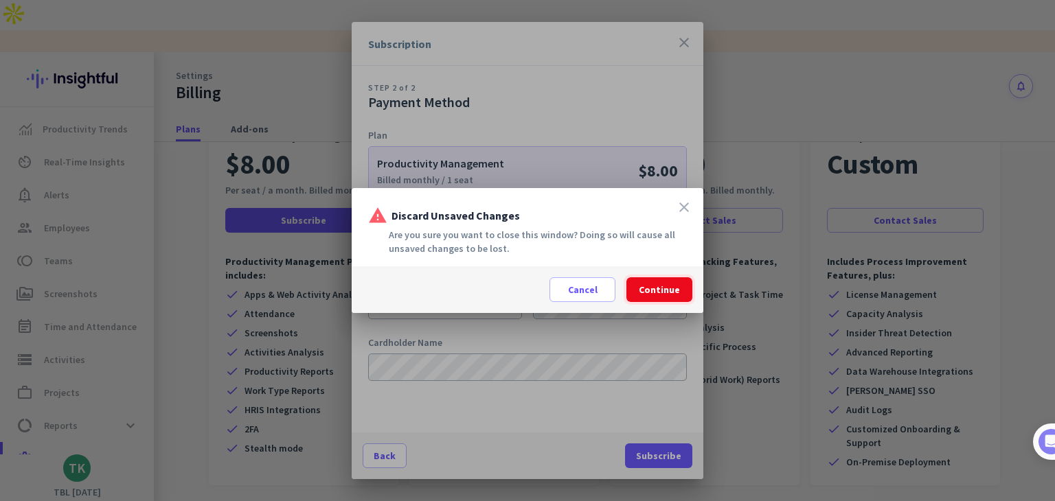
click at [673, 287] on span "Continue" at bounding box center [659, 290] width 41 height 14
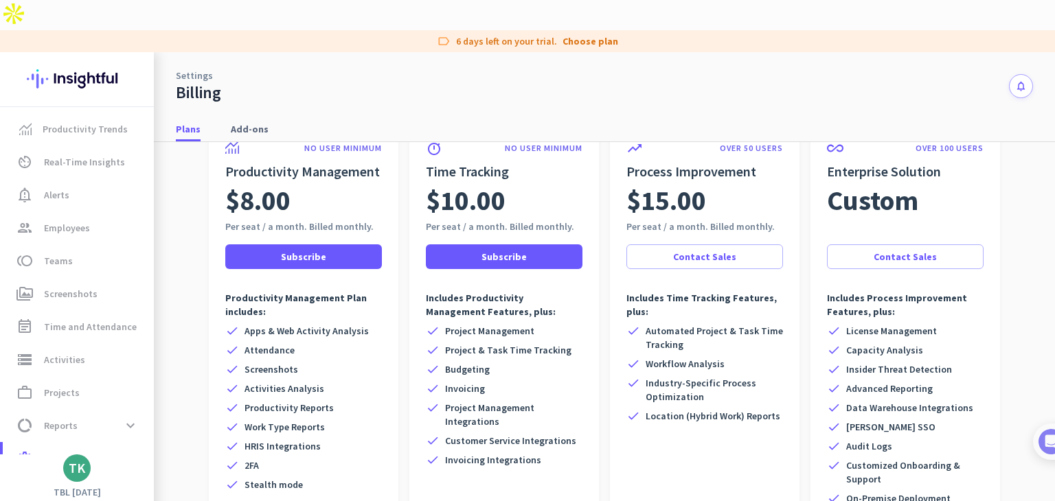
scroll to position [0, 0]
